Goal: Task Accomplishment & Management: Manage account settings

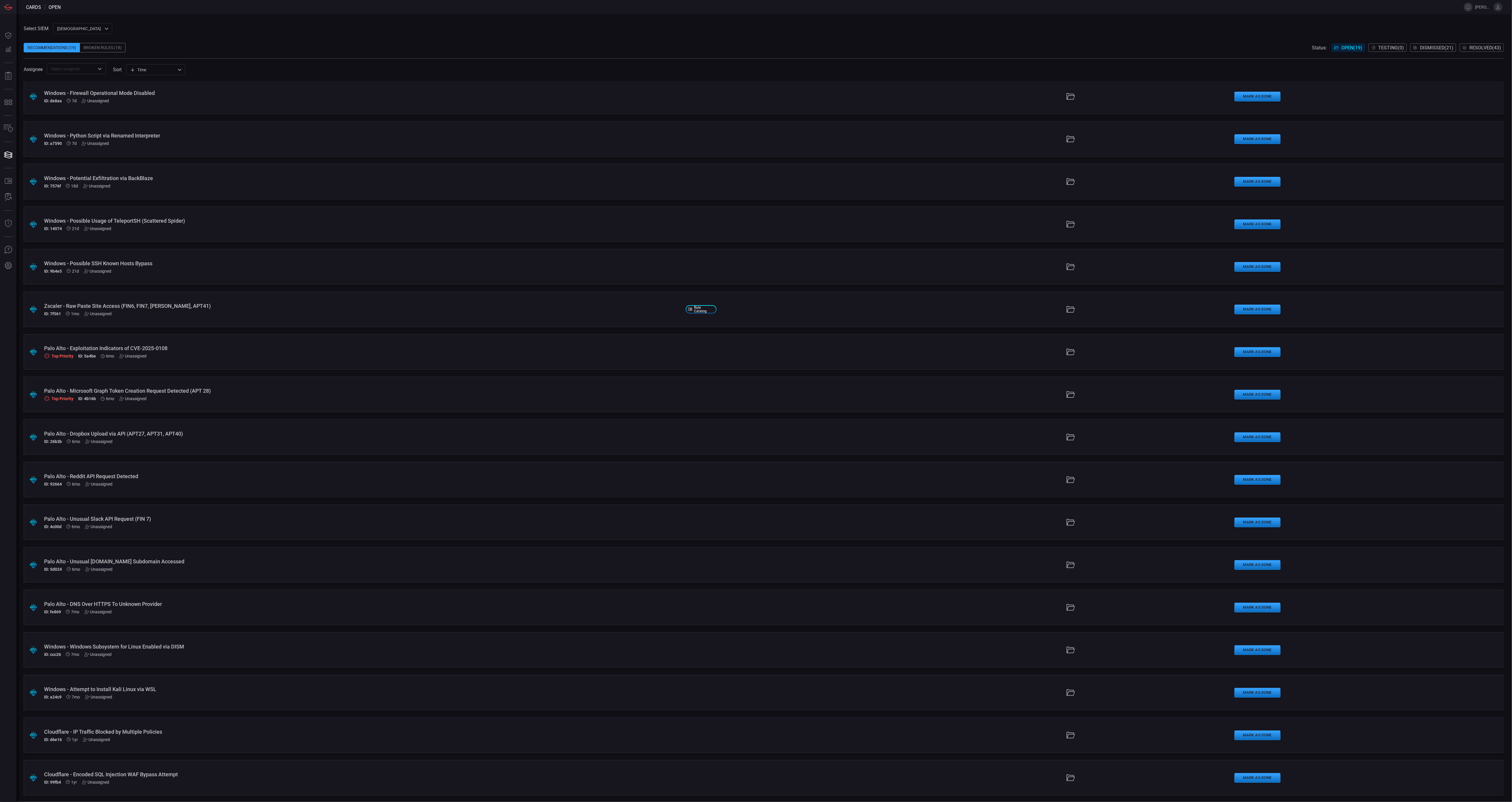
scroll to position [88, 0]
click at [199, 739] on div "ID: d6e16 1yr Unassigned" at bounding box center [362, 739] width 637 height 5
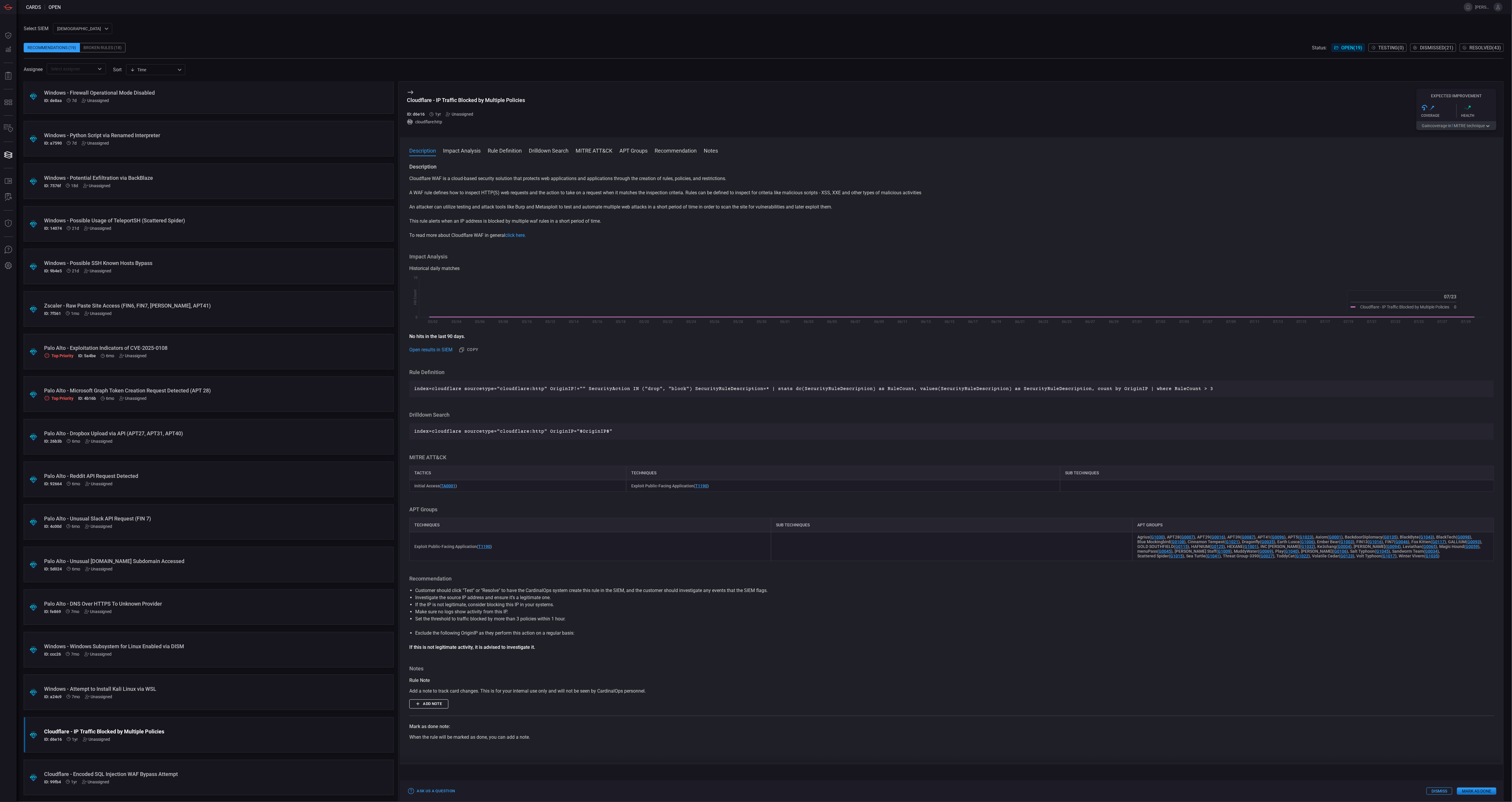
click at [1456, 127] on button "Gain coverage in 1 MITRE technique" at bounding box center [1456, 126] width 80 height 9
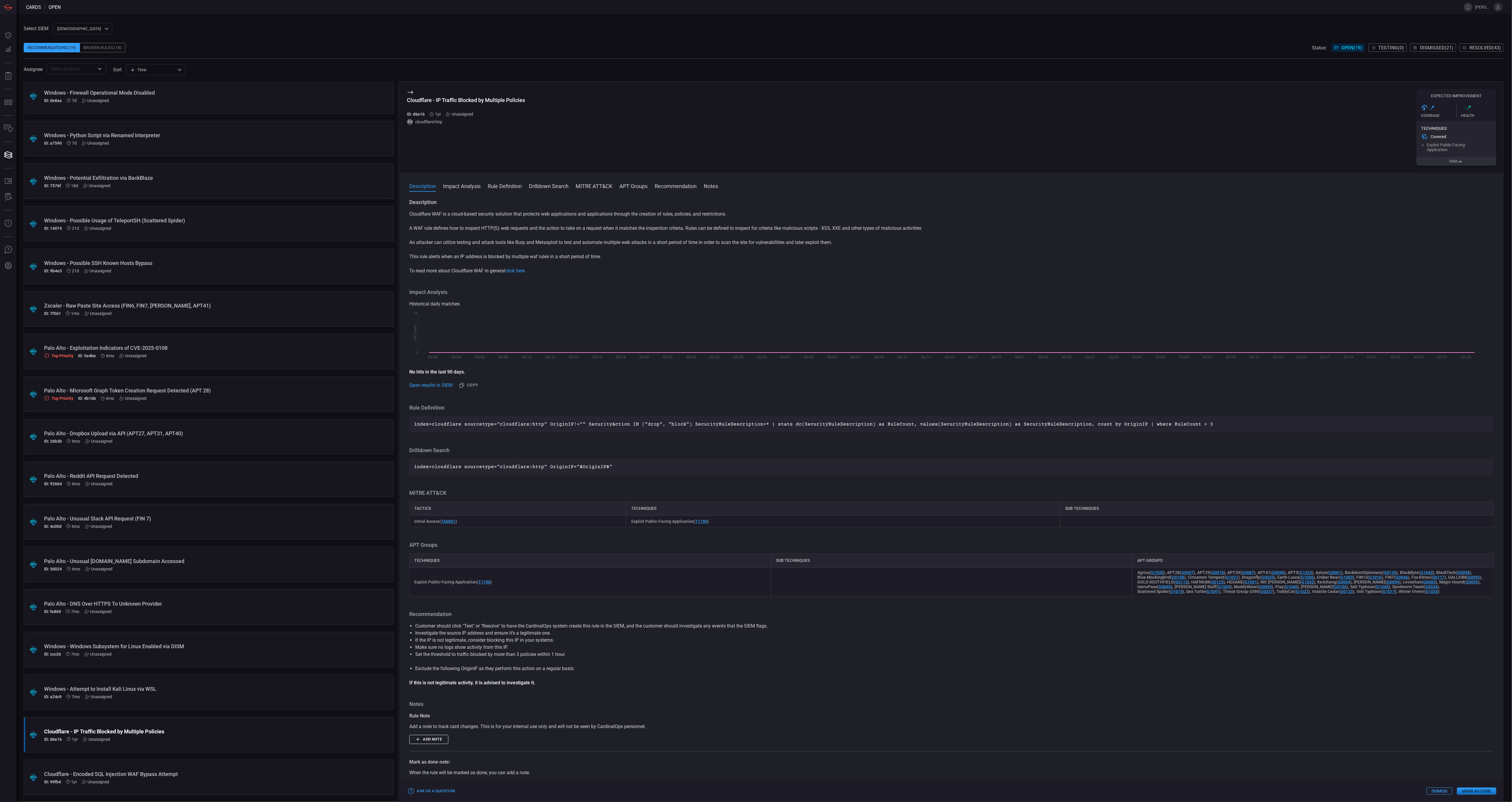
click at [1466, 790] on button "Mark as Done" at bounding box center [1476, 791] width 39 height 7
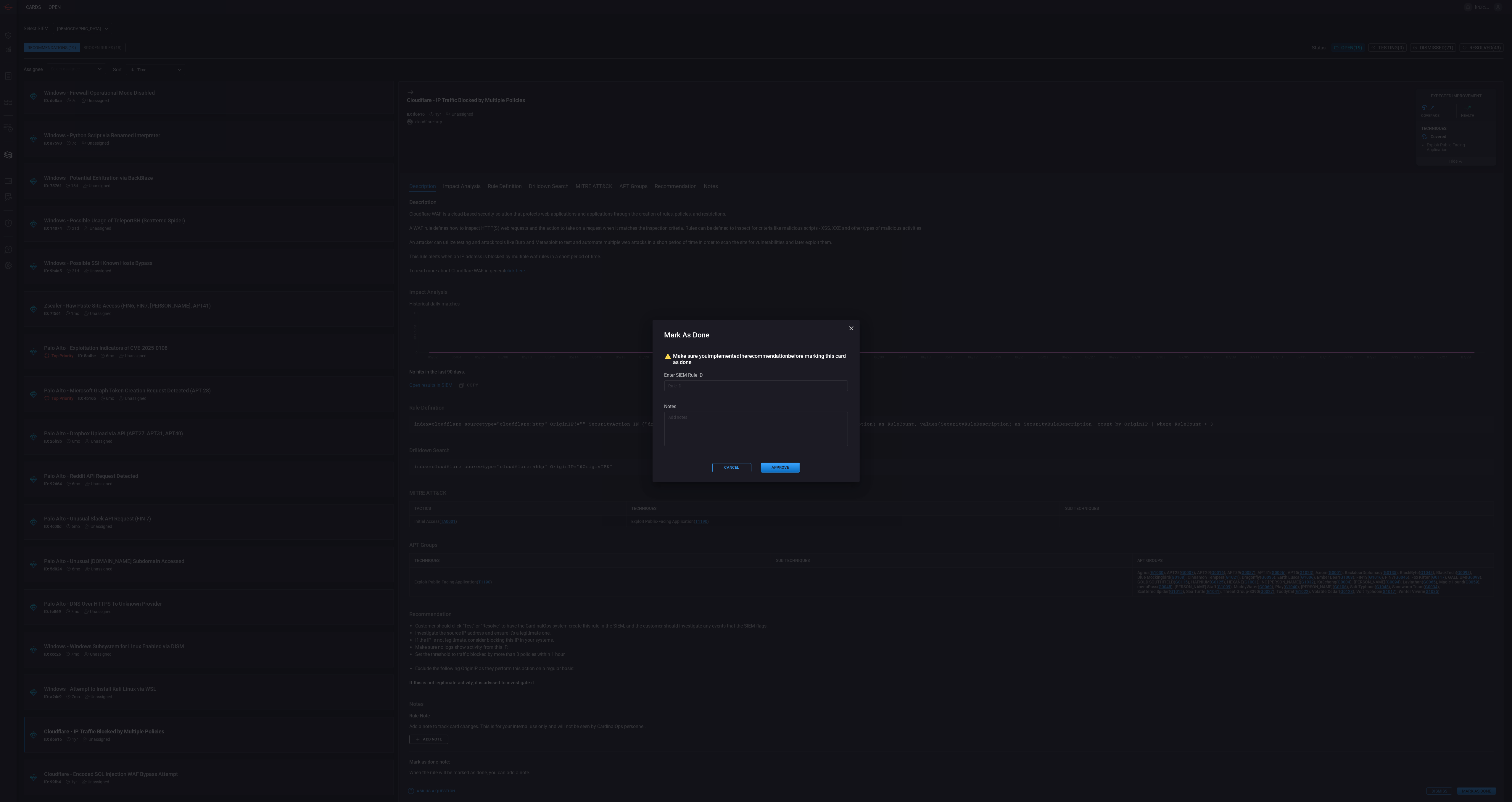
click at [717, 384] on input "text" at bounding box center [756, 385] width 184 height 11
paste input "# /servicesNS/nobody/banner_cyber_csoc_team_app/saved/searches/Threat - Banner-…"
type input "# /servicesNS/nobody/banner_cyber_csoc_team_app/saved/searches/Threat - Banner-…"
click at [777, 469] on button "Approve" at bounding box center [780, 468] width 39 height 10
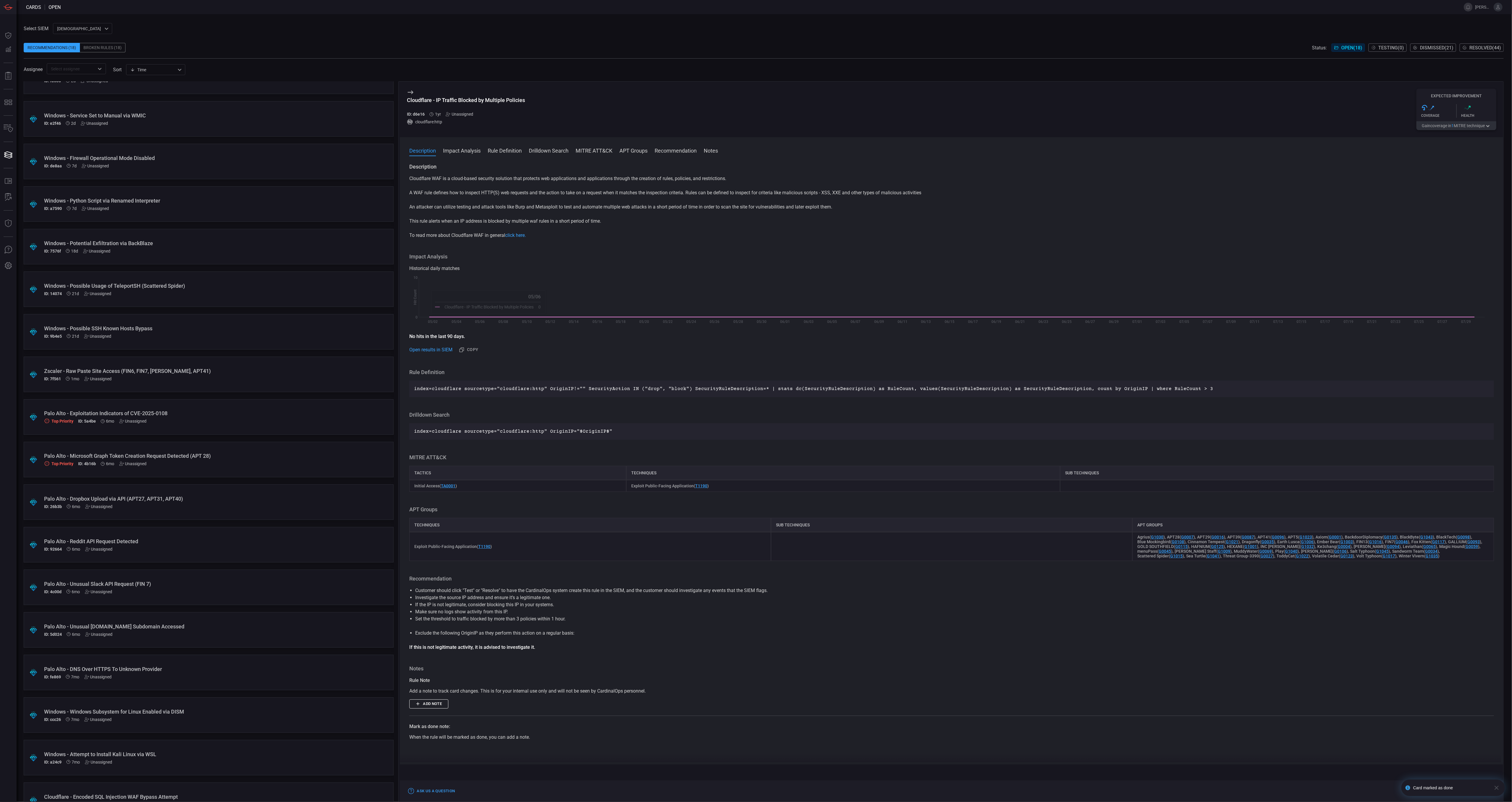
scroll to position [46, 0]
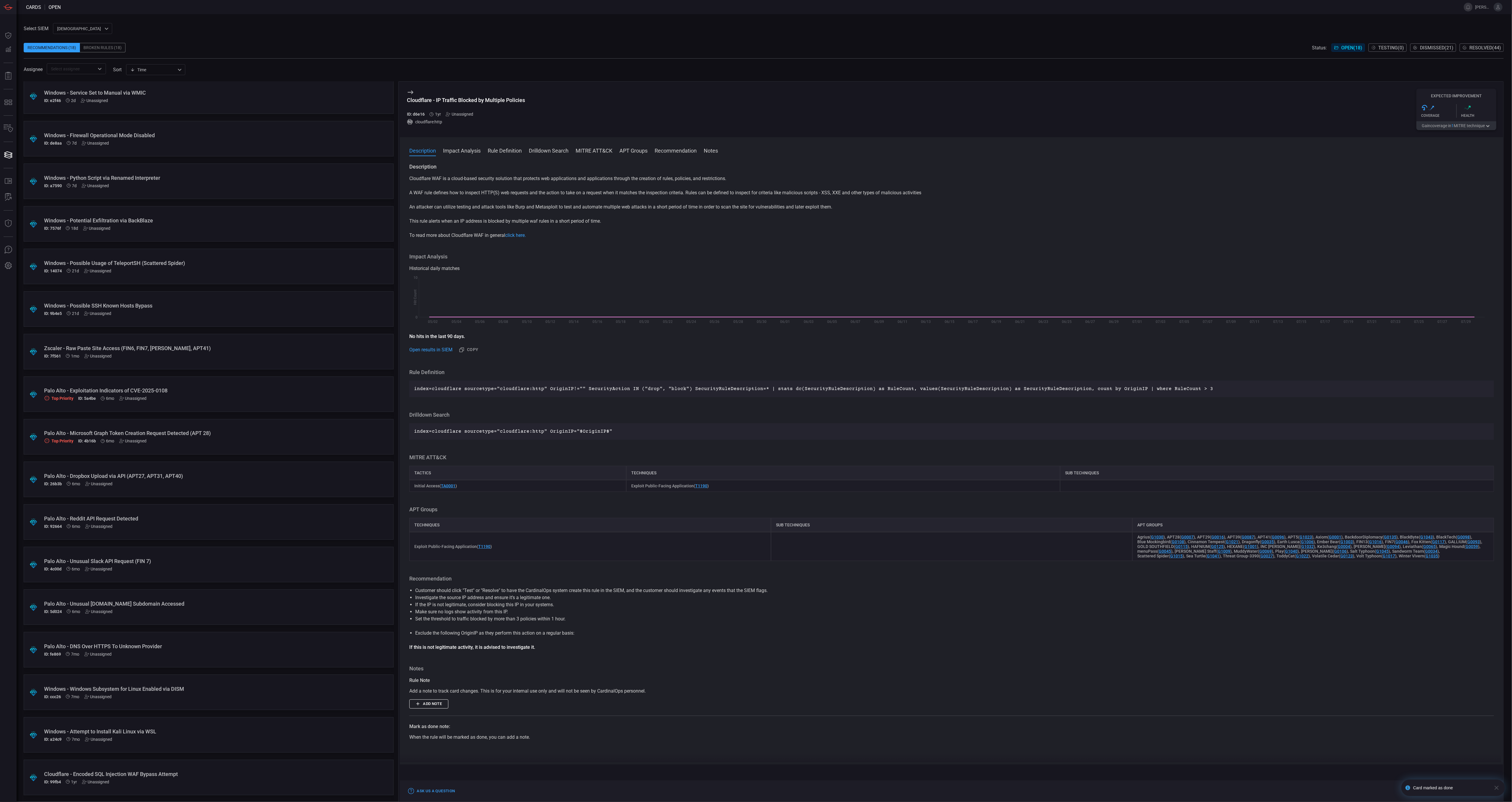
click at [195, 783] on div "ID: 99fb4 1yr Unassigned" at bounding box center [197, 782] width 306 height 5
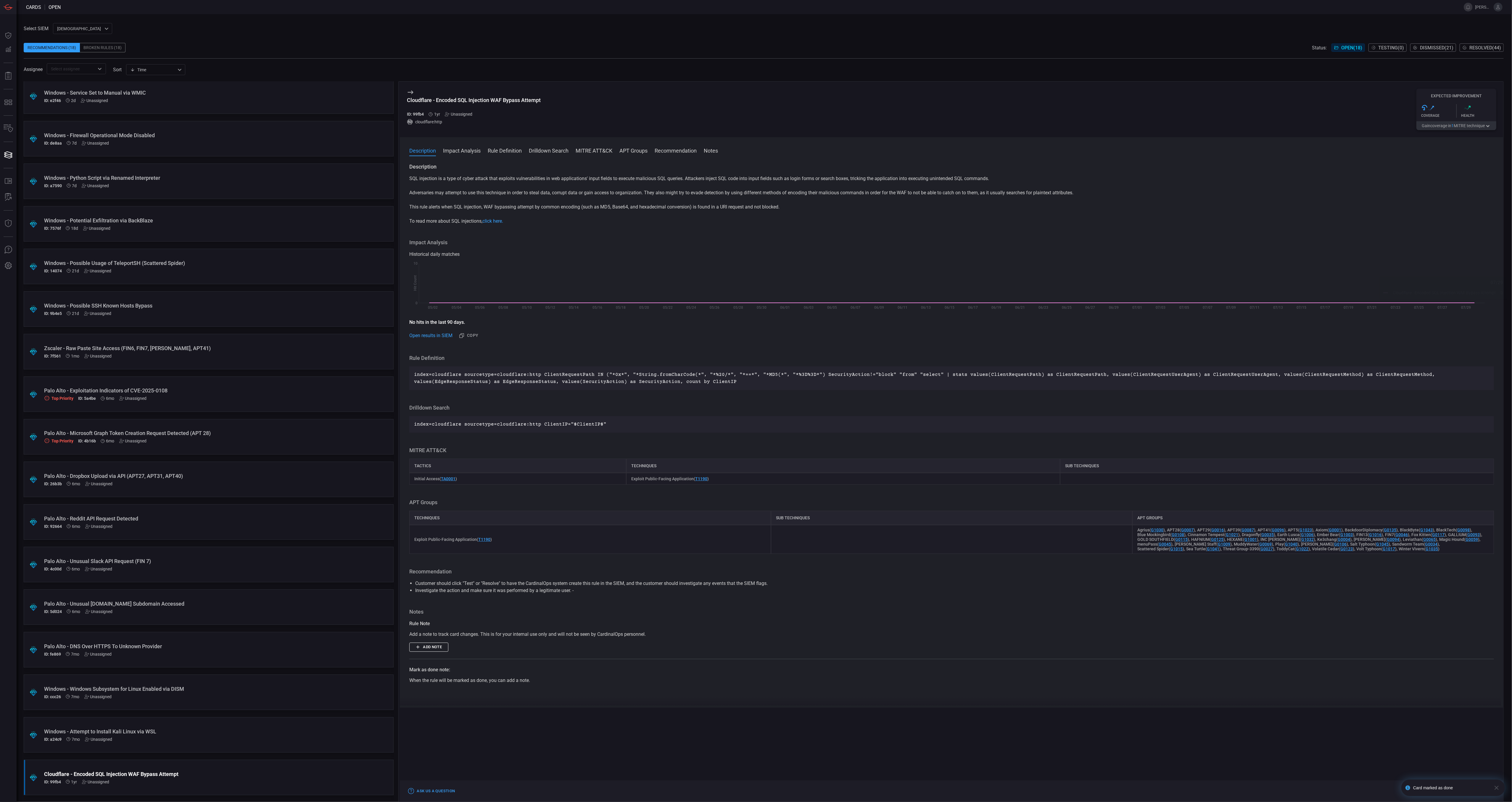
click at [1457, 128] on button "Gain coverage in 1 MITRE technique" at bounding box center [1456, 126] width 80 height 9
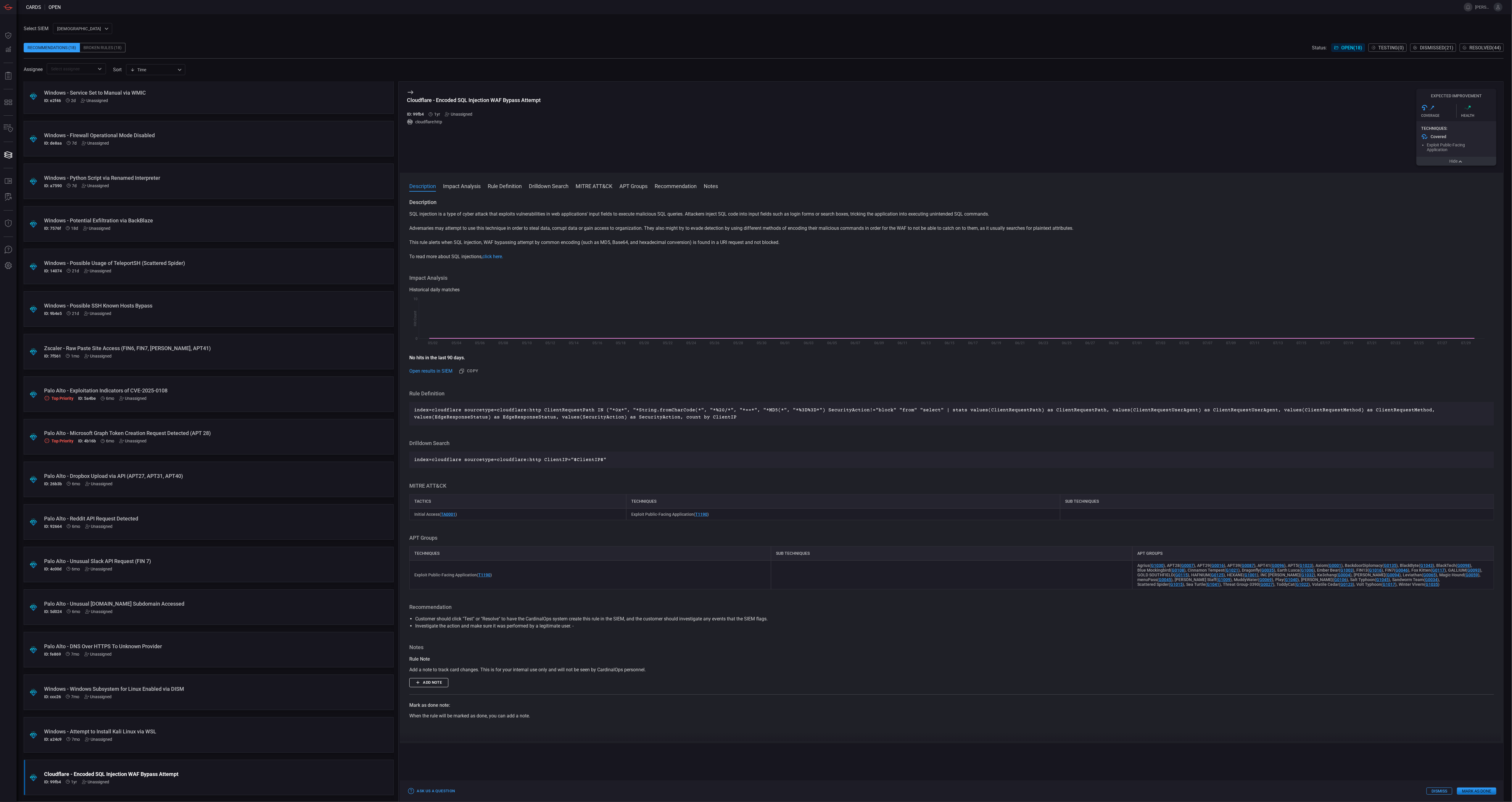
click at [1479, 794] on button "Mark as Done" at bounding box center [1476, 791] width 39 height 7
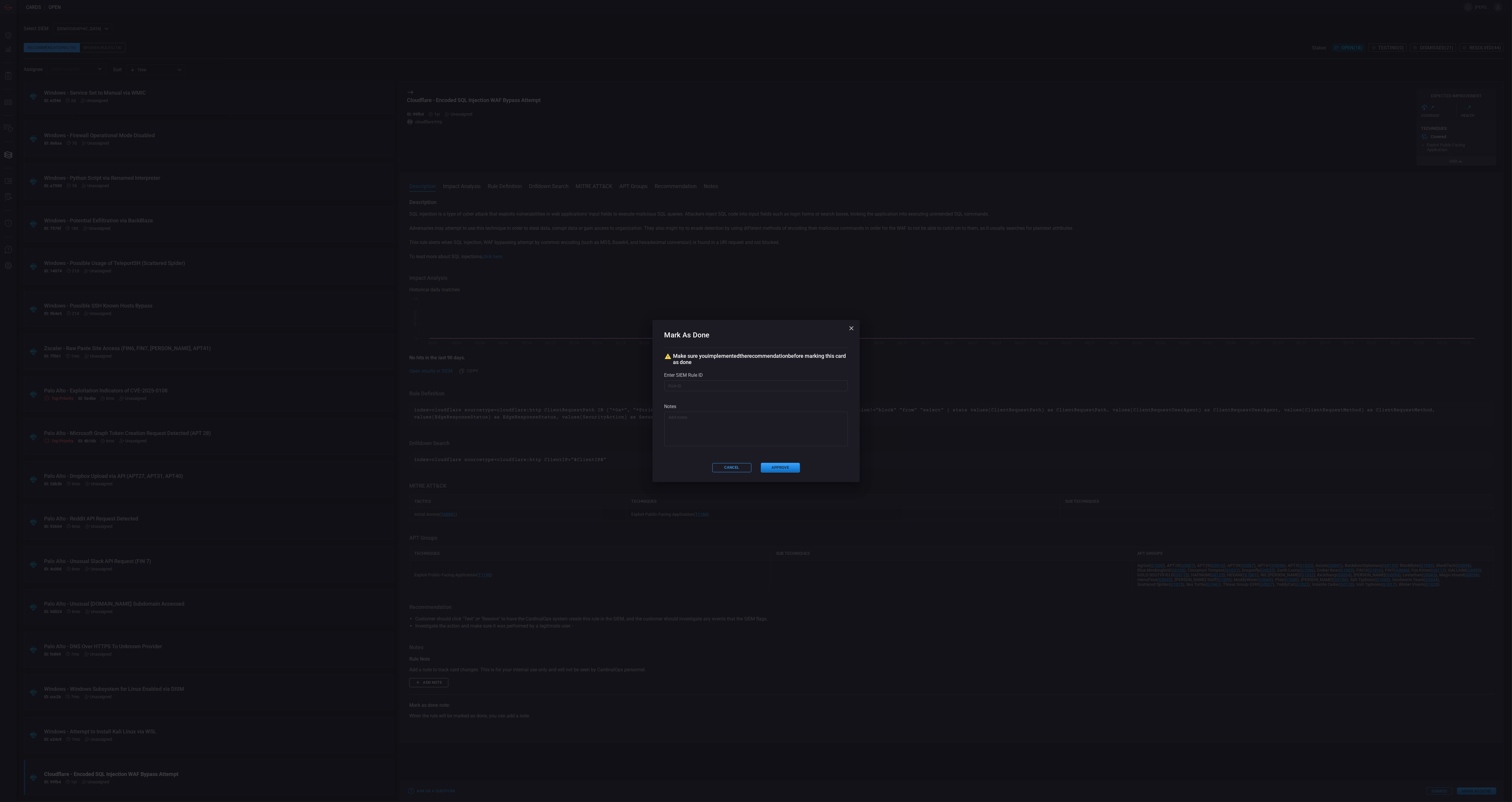
click at [752, 386] on input "text" at bounding box center [756, 385] width 184 height 11
paste input "# /servicesNS/nobody/banner_cyber_csoc_team_app/saved/searches/Threat - Banner-…"
type input "# /servicesNS/nobody/banner_cyber_csoc_team_app/saved/searches/Threat - Banner-…"
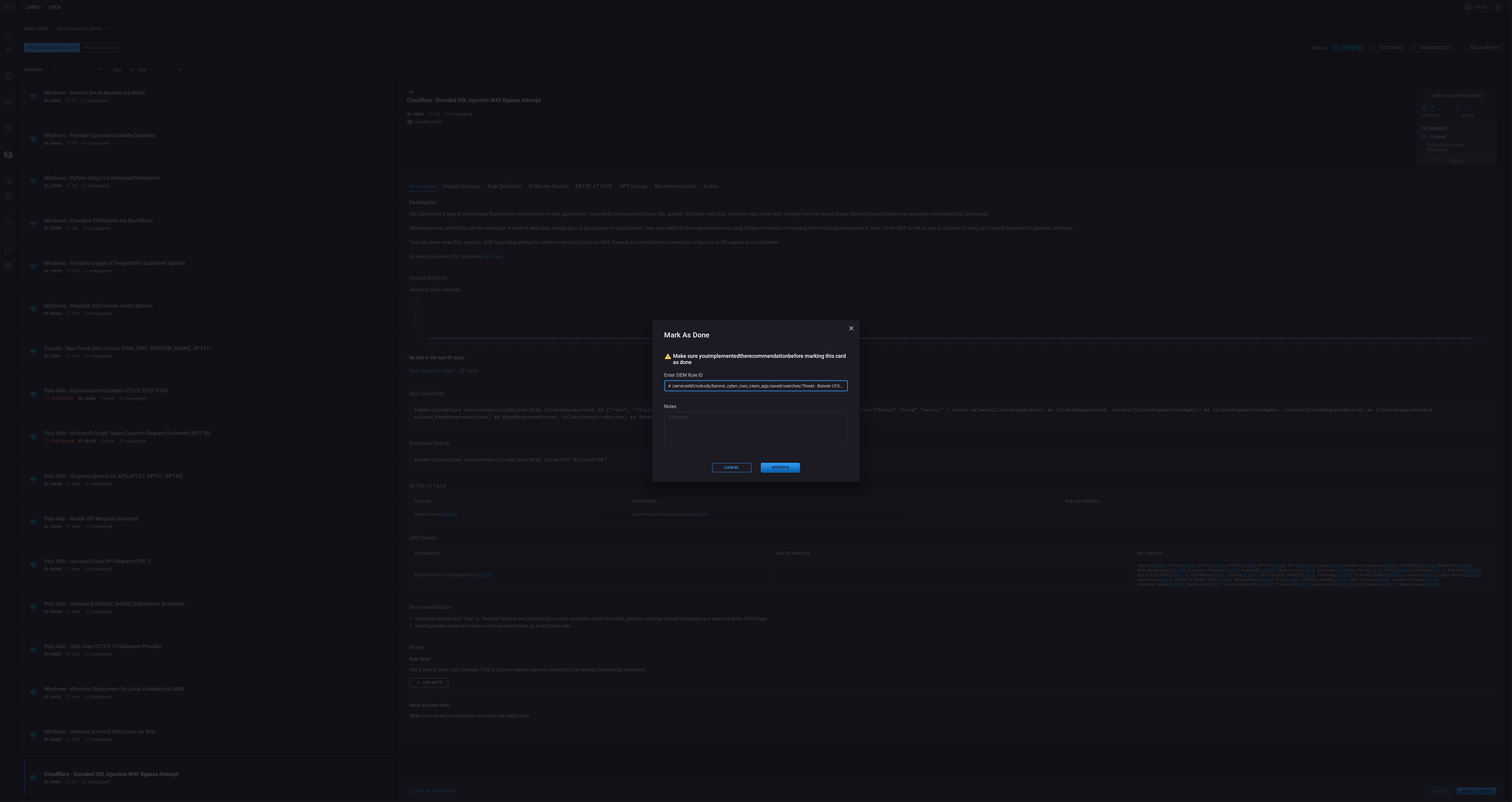
click at [782, 469] on button "Approve" at bounding box center [780, 468] width 39 height 10
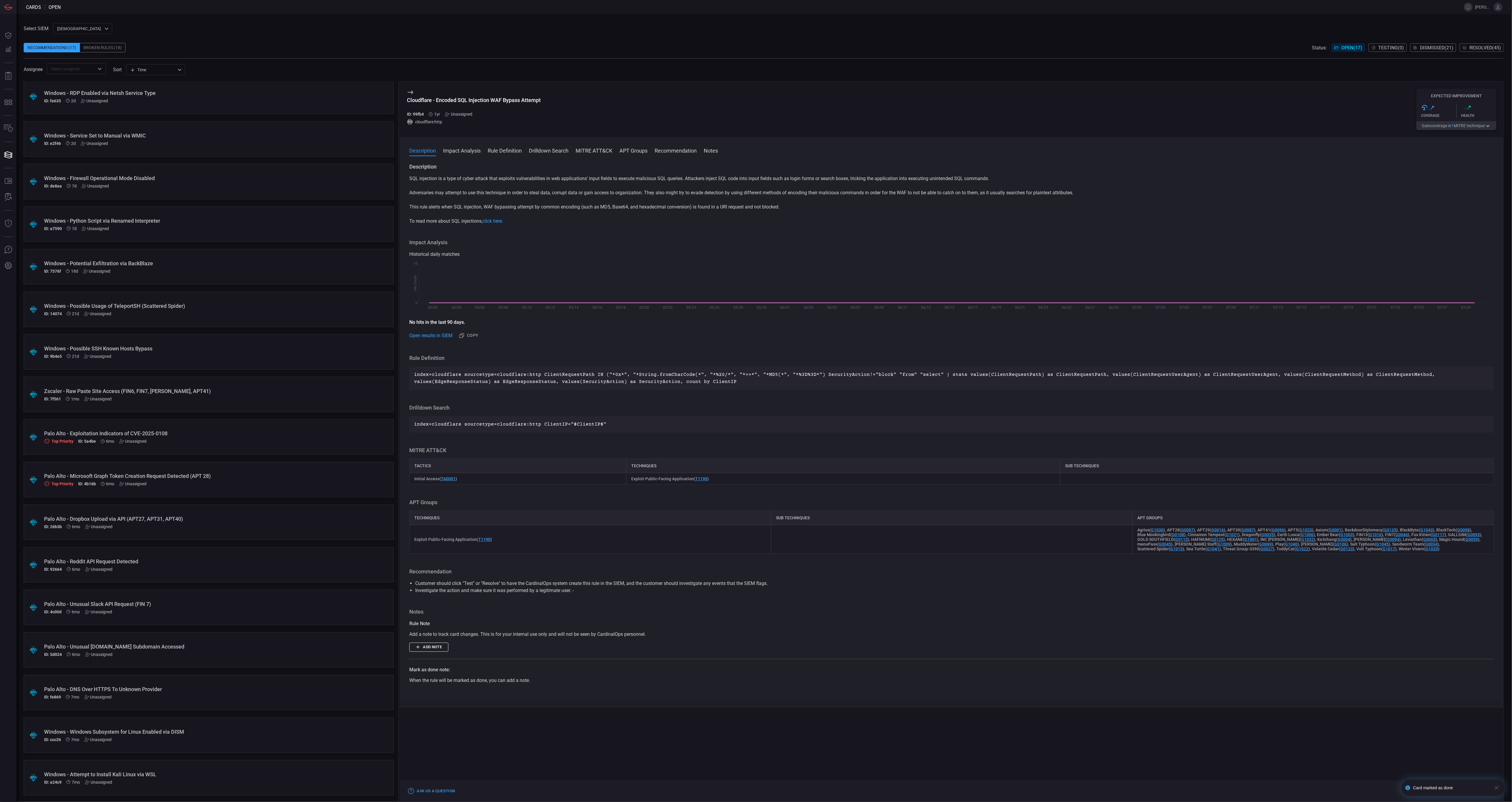
scroll to position [3, 0]
click at [183, 776] on div "Windows - Attempt to Install Kali Linux via WSL" at bounding box center [197, 774] width 306 height 6
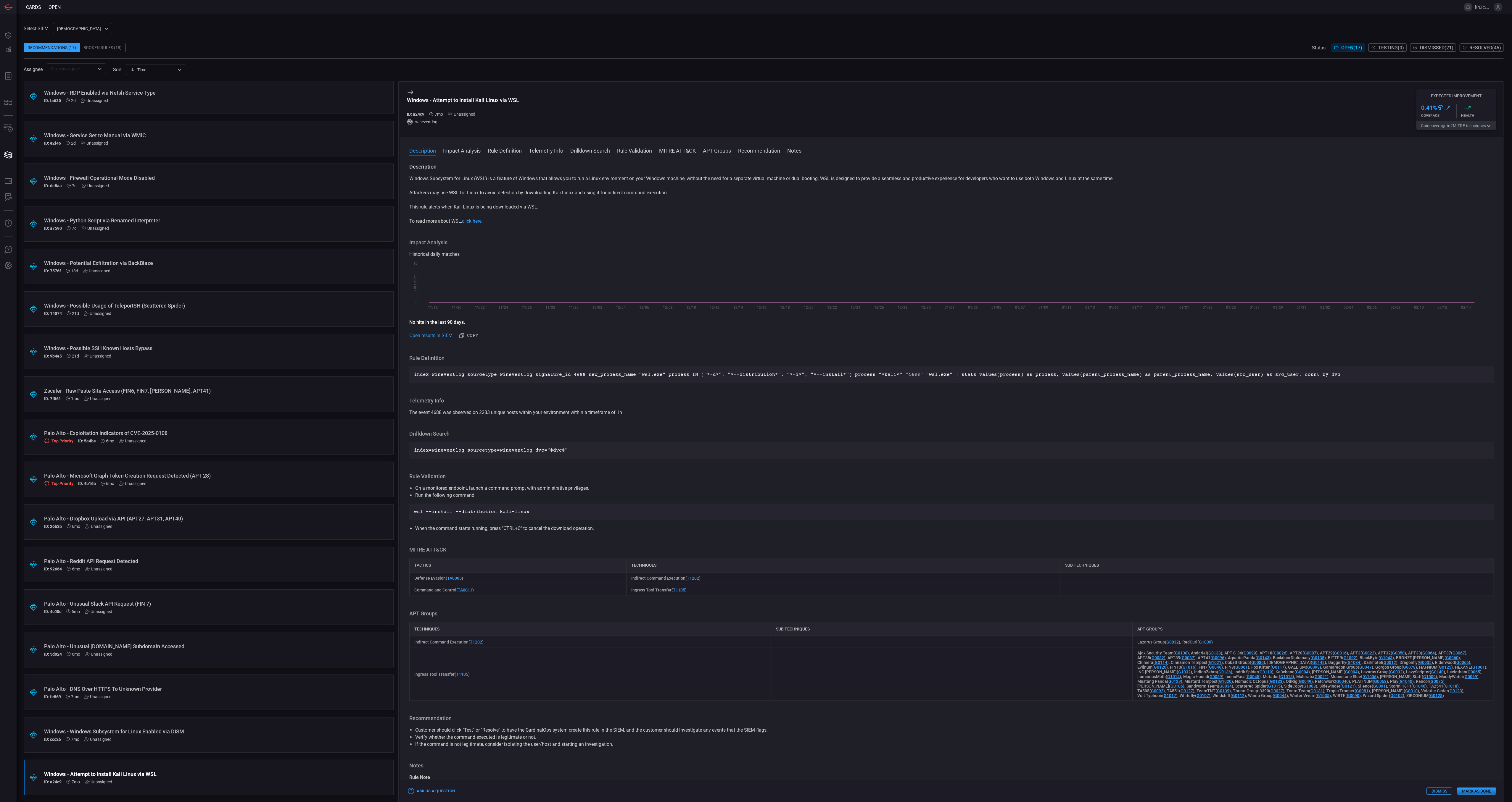
click at [1462, 126] on button "Gain coverage in 2 MITRE technique s" at bounding box center [1456, 126] width 80 height 9
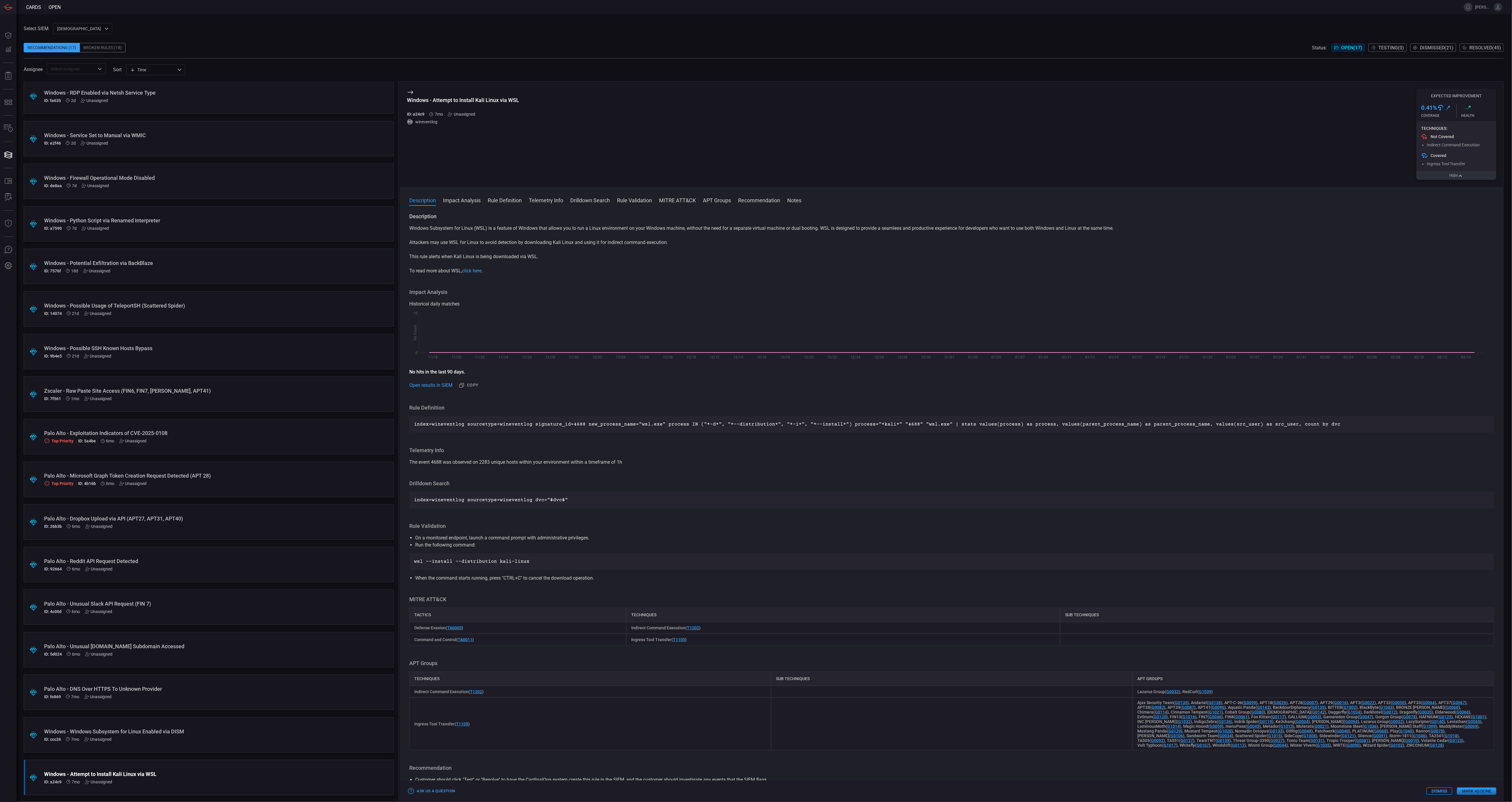
click at [1476, 793] on button "Mark as Done" at bounding box center [1476, 791] width 39 height 7
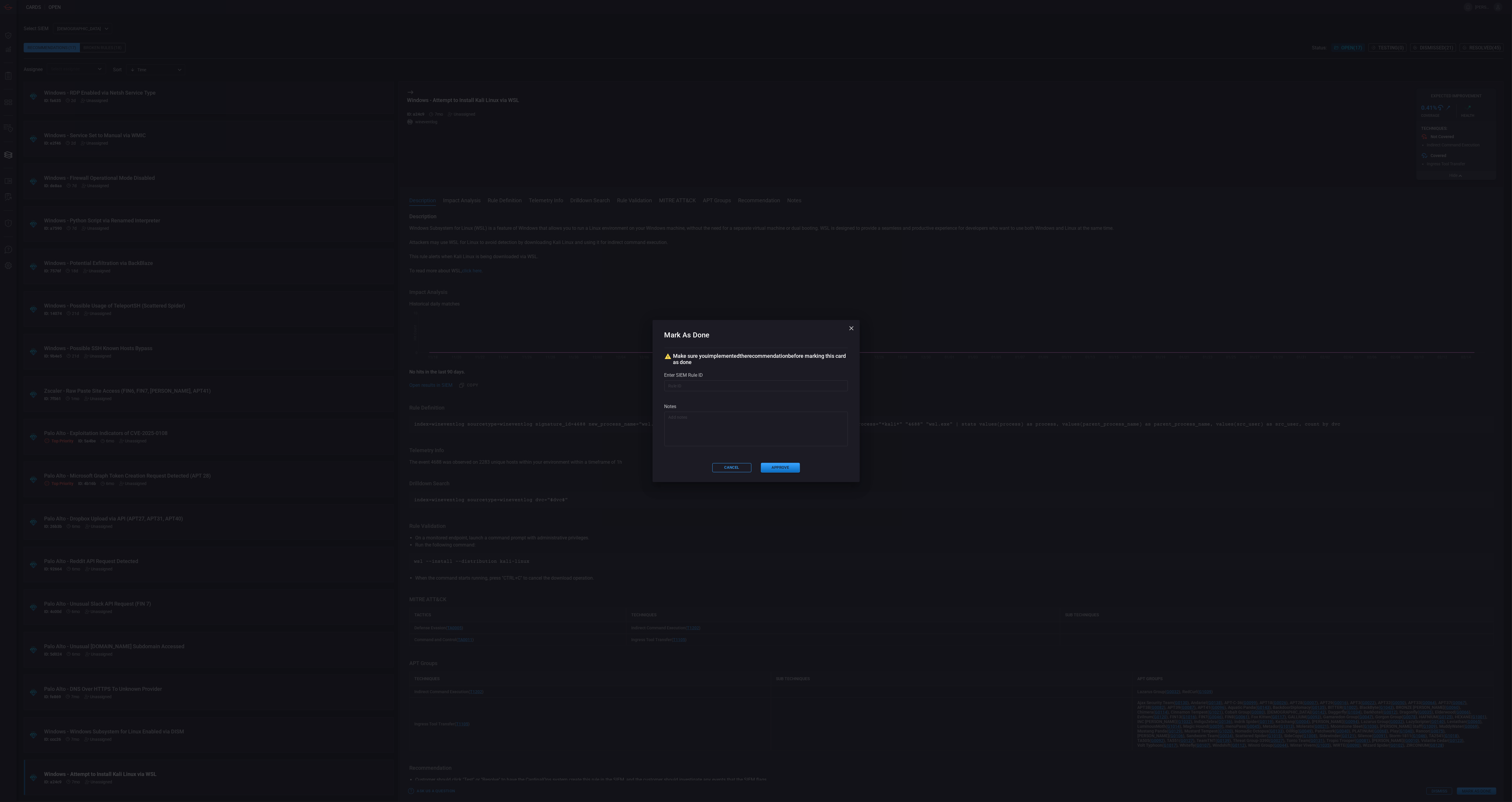
click at [829, 388] on input "text" at bounding box center [756, 385] width 184 height 11
paste input "# /servicesNS/nobody/banner_cyber_csoc_team_app/saved/searches/Threat - Banner-…"
type input "# /servicesNS/nobody/banner_cyber_csoc_team_app/saved/searches/Threat - Banner-…"
click at [785, 469] on button "Approve" at bounding box center [780, 468] width 39 height 10
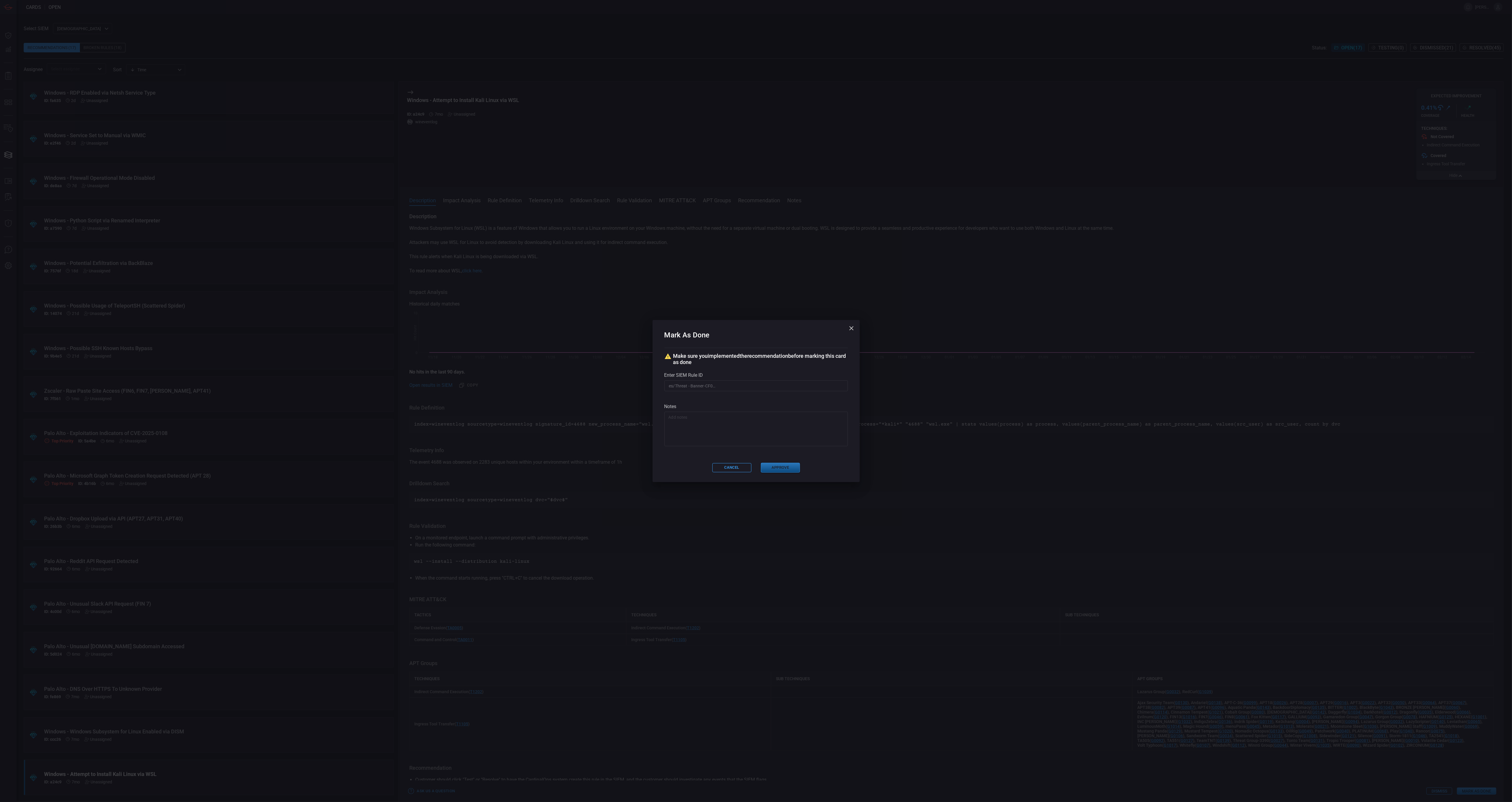
scroll to position [0, 0]
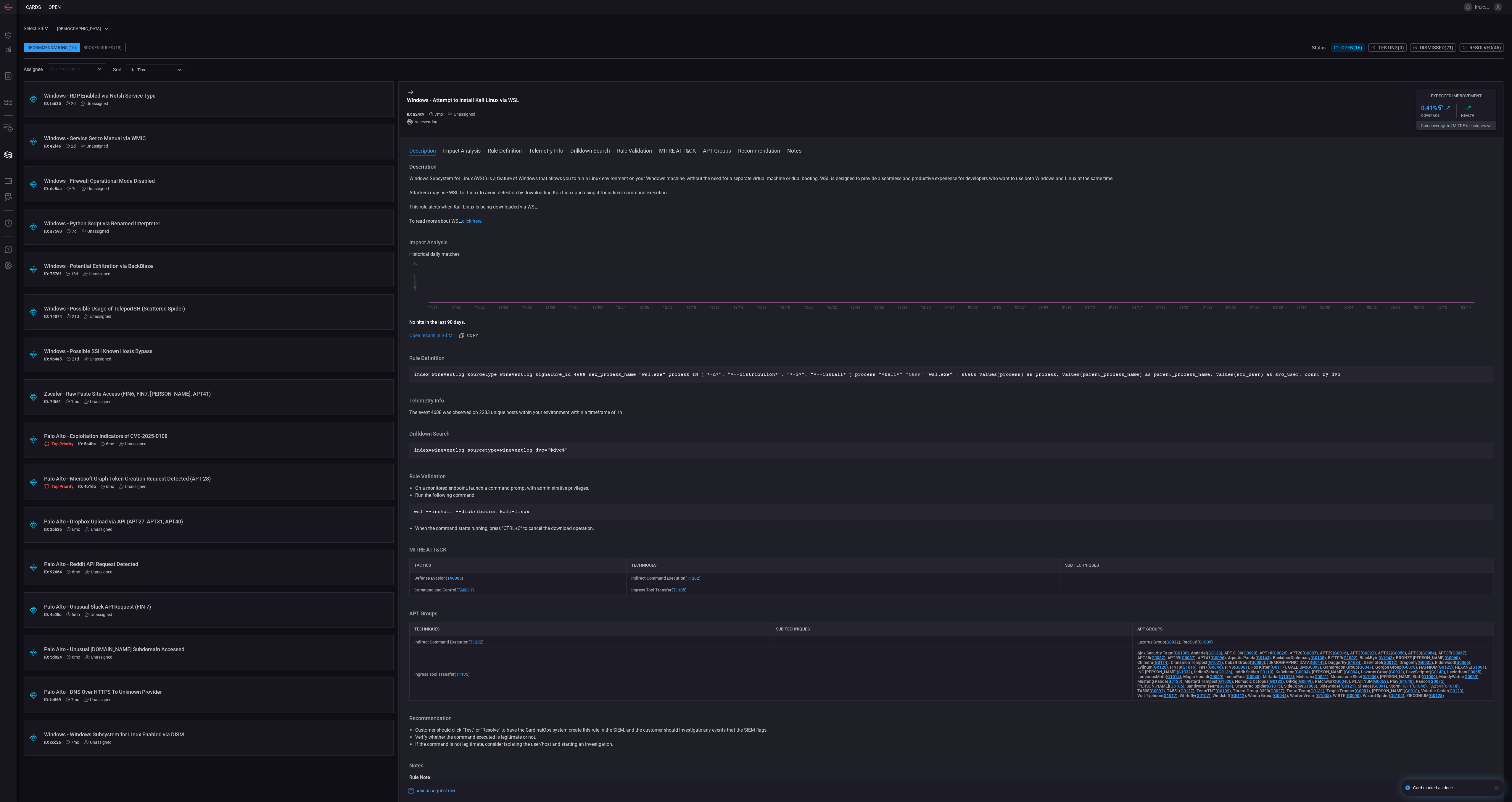
click at [184, 737] on div "Windows - Windows Subsystem for Linux Enabled via DISM ID: ccc26 7mo Unassigned" at bounding box center [197, 738] width 306 height 13
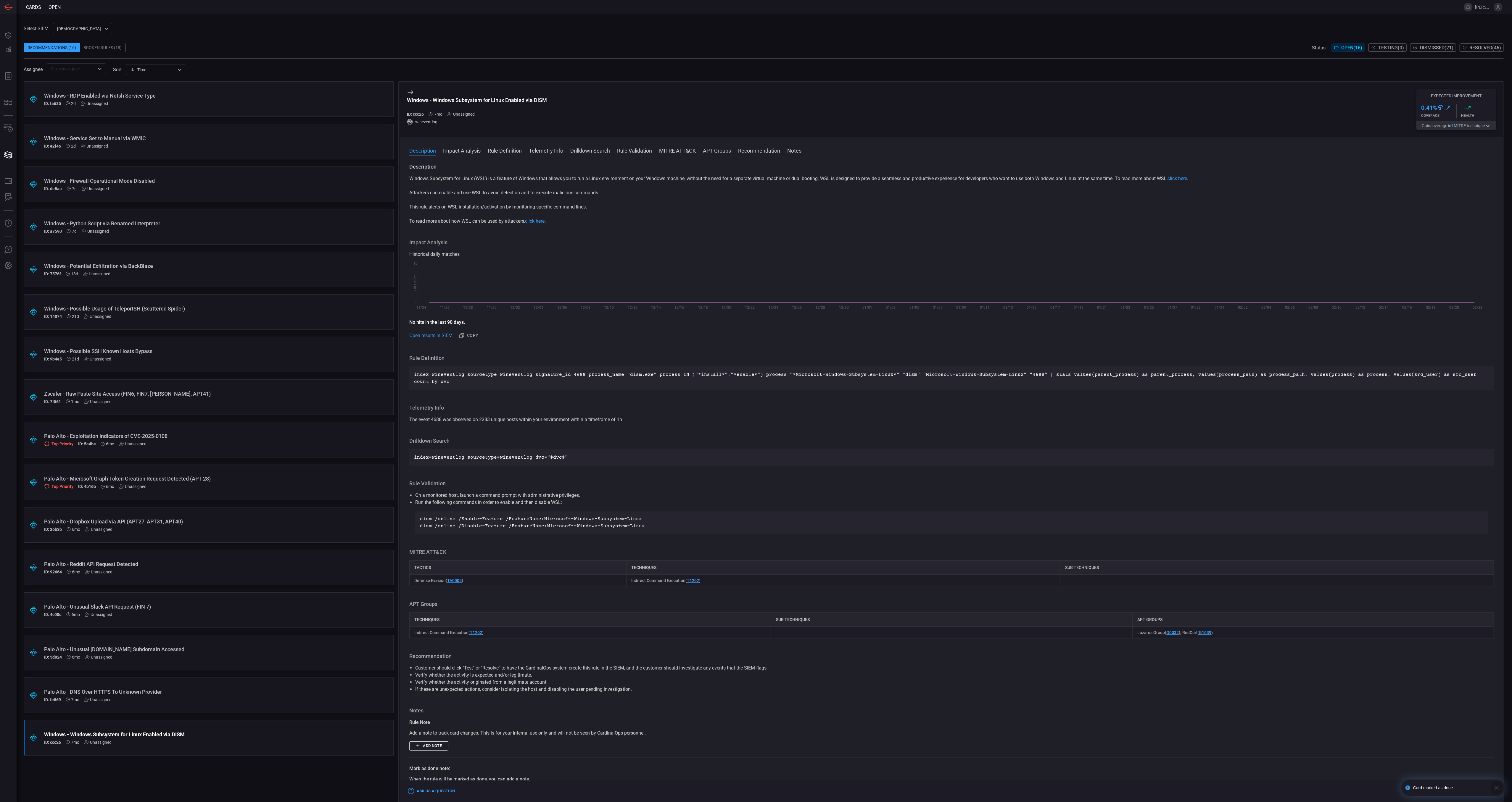
click at [1493, 789] on icon "button" at bounding box center [1497, 788] width 7 height 7
click at [1481, 791] on button "Mark as Done" at bounding box center [1476, 791] width 39 height 7
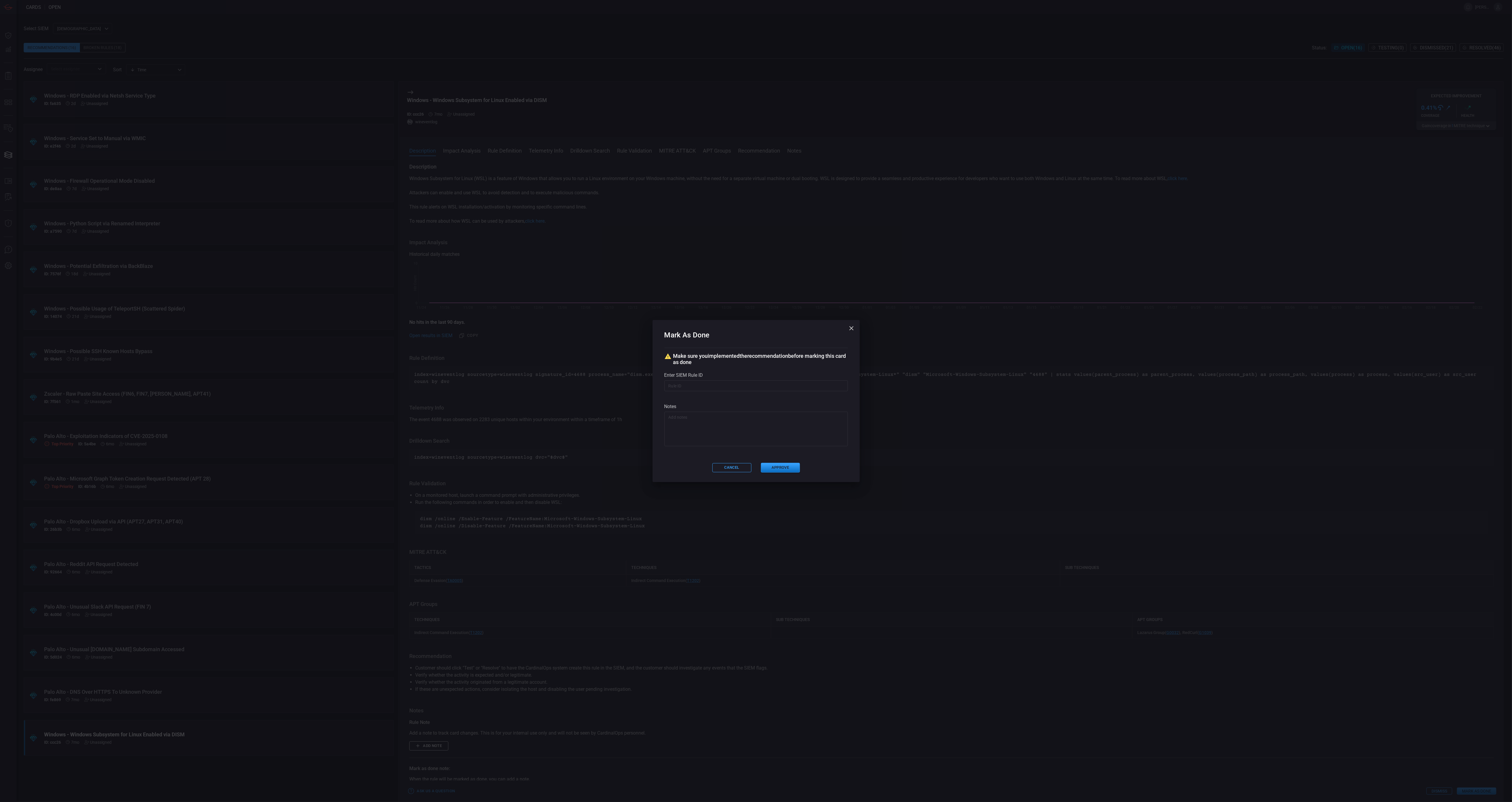
click at [762, 387] on input "text" at bounding box center [756, 385] width 184 height 11
paste input "# /servicesNS/nobody/banner_cyber_csoc_team_app/saved/searches/Threat - Banner-…"
type input "# /servicesNS/nobody/banner_cyber_csoc_team_app/saved/searches/Threat - Banner-…"
click at [779, 466] on button "Approve" at bounding box center [780, 468] width 39 height 10
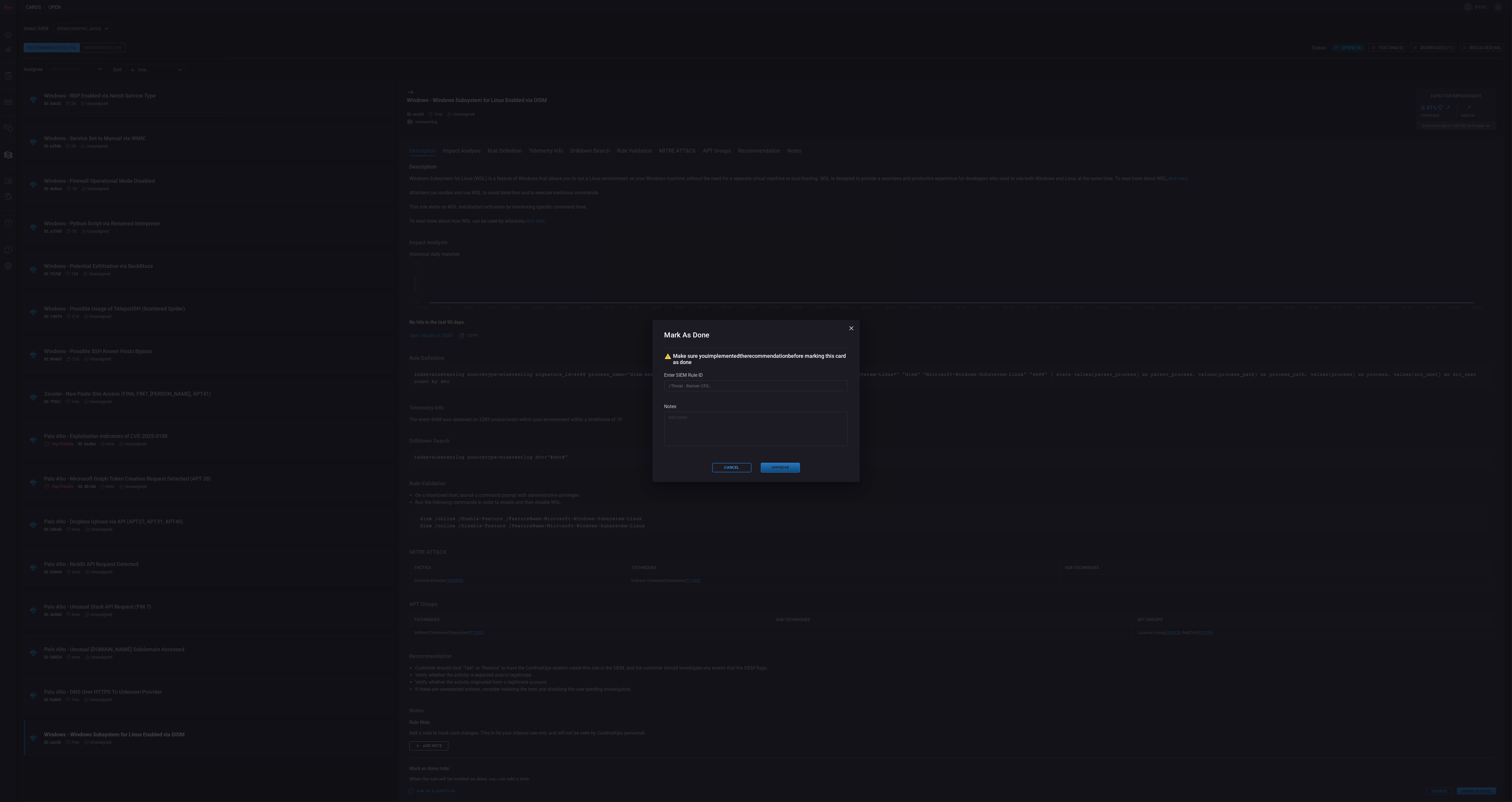
scroll to position [0, 0]
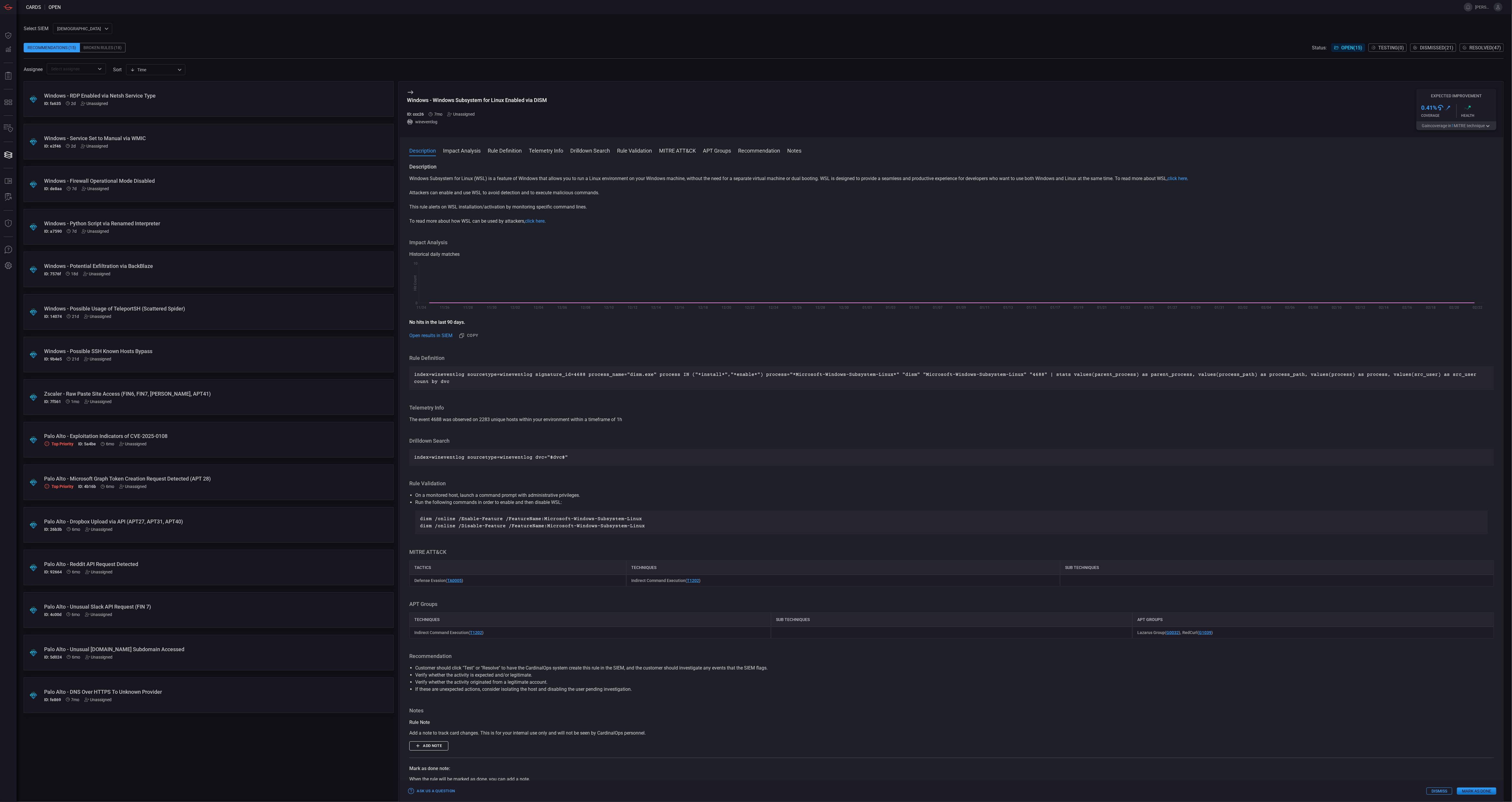
click at [1157, 692] on div "Description Windows Subsystem for Linux (WSL) is a feature of Windows that allo…" at bounding box center [951, 481] width 1103 height 637
click at [207, 655] on div "ID: 5d024 6mo Unassigned" at bounding box center [197, 657] width 306 height 5
